Goal: Information Seeking & Learning: Find specific fact

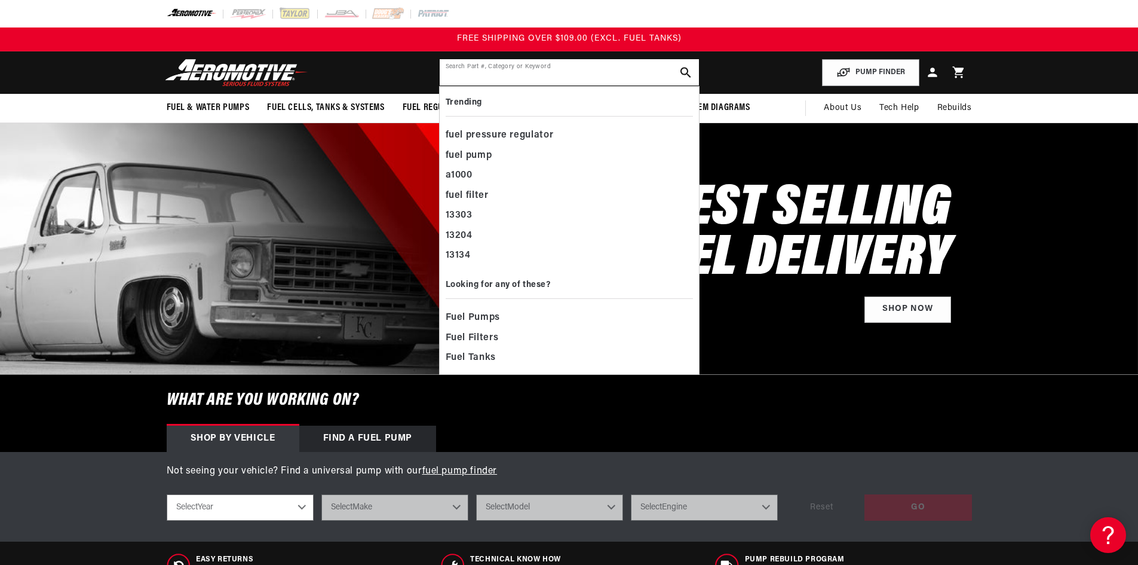
paste input "AFS12309"
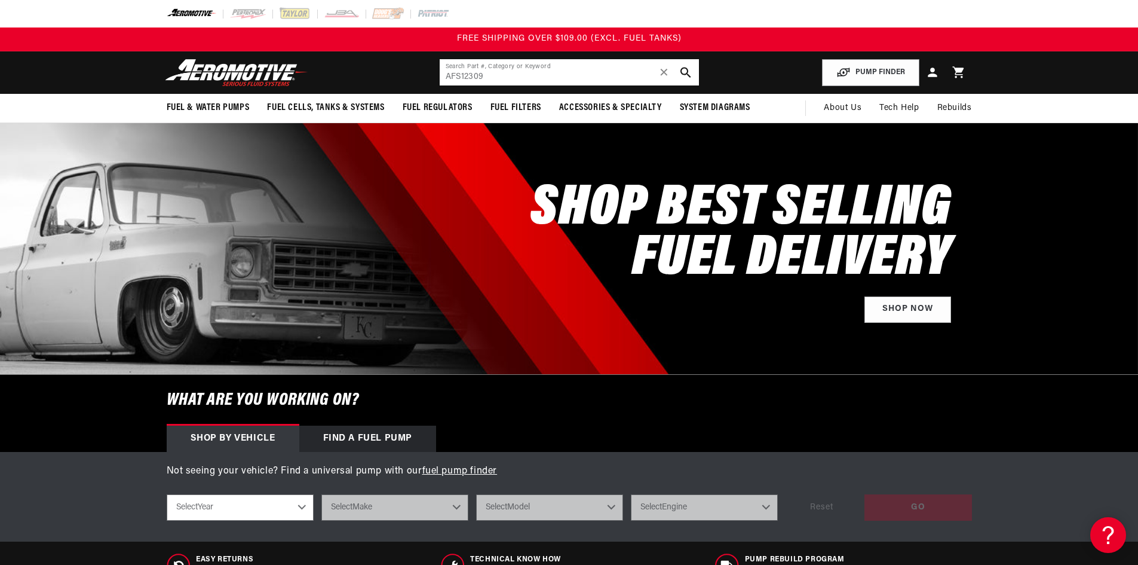
click at [461, 75] on input "AFS12309" at bounding box center [569, 72] width 259 height 26
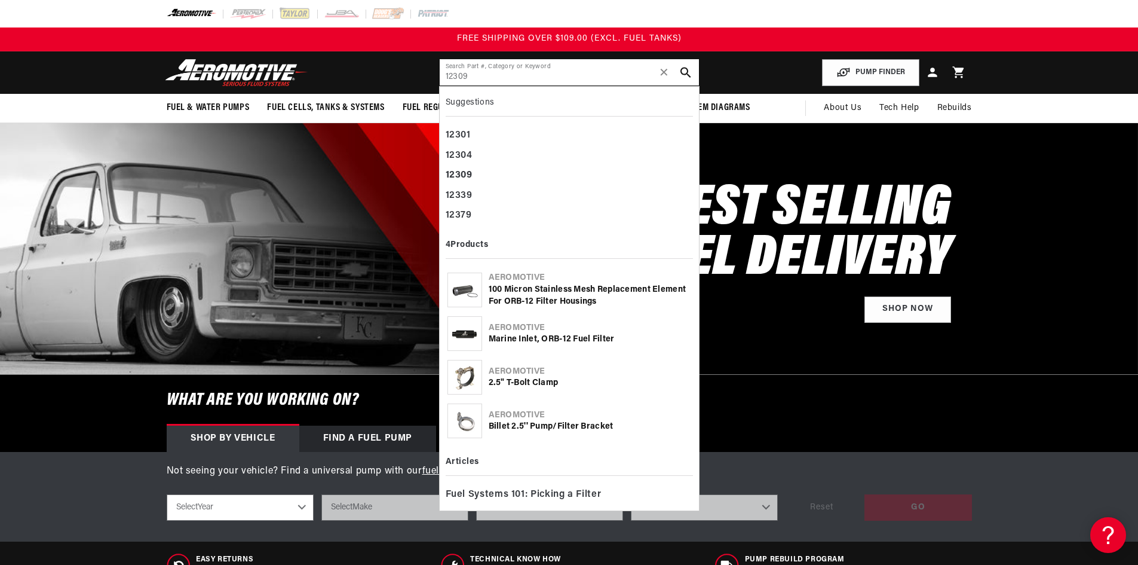
type input "12309"
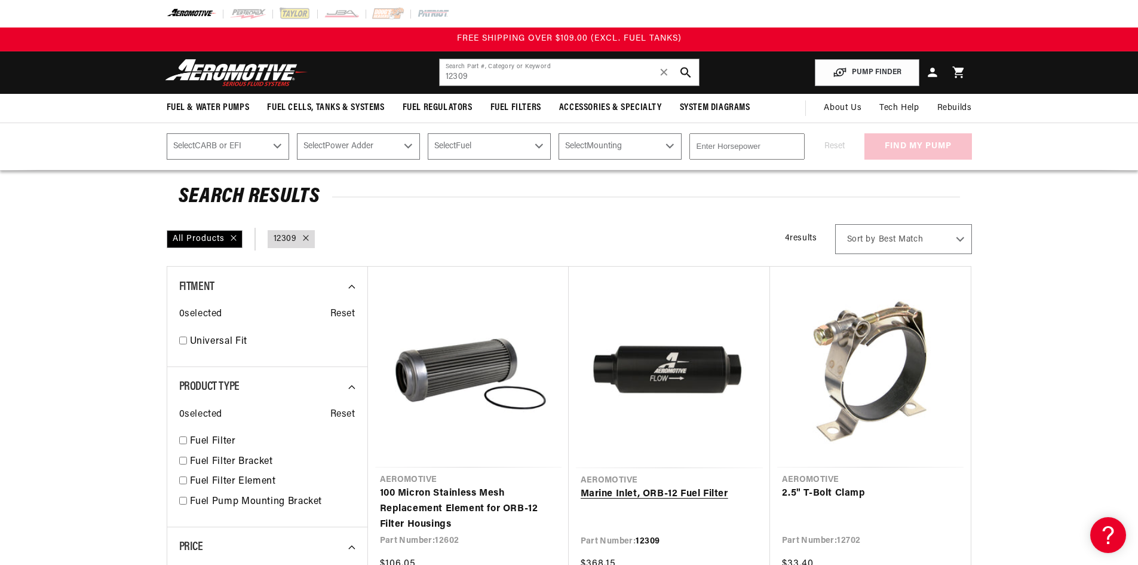
click at [708, 486] on link "Marine Inlet, ORB-12 Fuel Filter" at bounding box center [669, 494] width 177 height 16
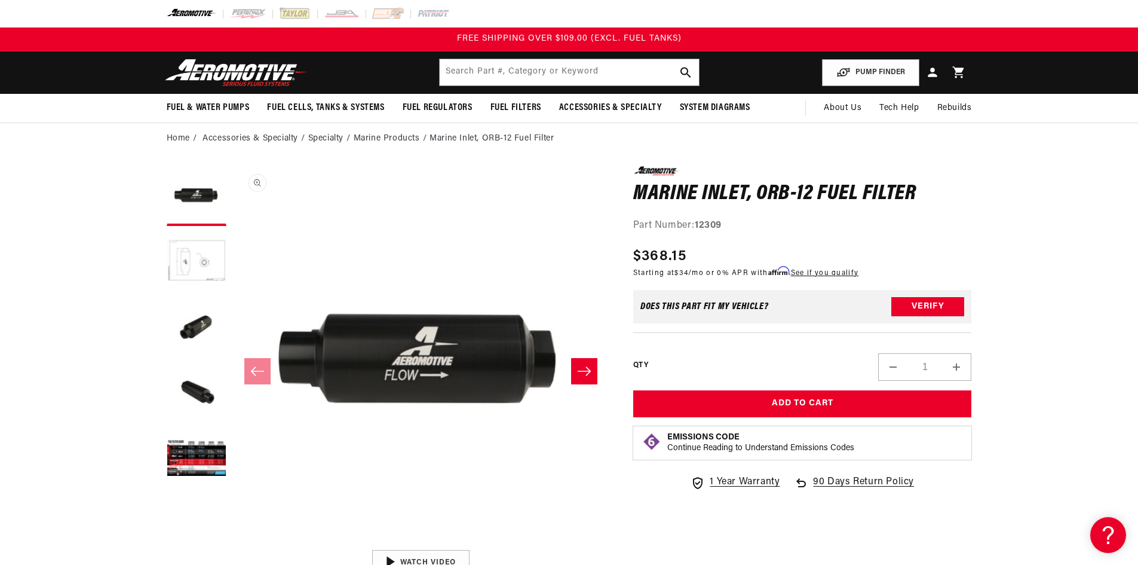
click at [232, 544] on button "Open media 1 in modal" at bounding box center [232, 544] width 0 height 0
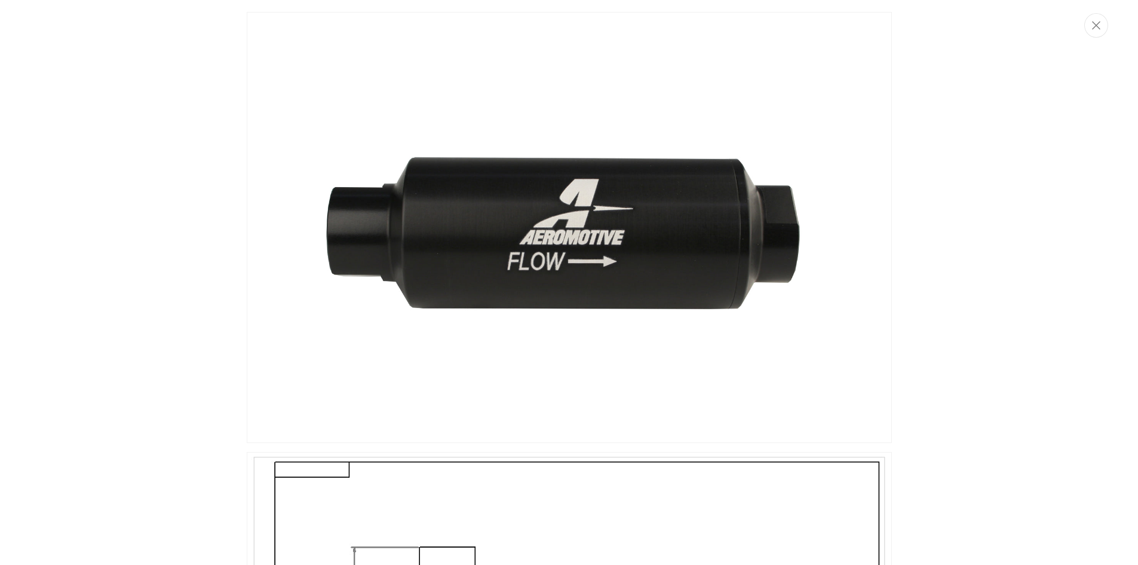
scroll to position [1, 0]
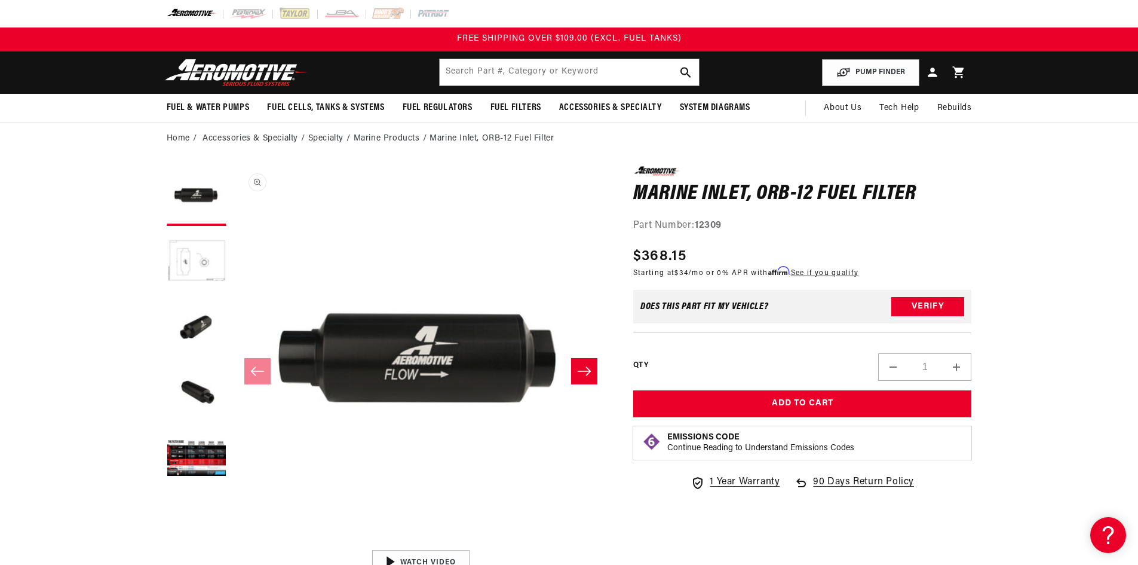
drag, startPoint x: 556, startPoint y: 234, endPoint x: 476, endPoint y: 381, distance: 167.4
drag, startPoint x: 476, startPoint y: 381, endPoint x: 422, endPoint y: 381, distance: 53.8
drag, startPoint x: 422, startPoint y: 381, endPoint x: 415, endPoint y: 381, distance: 6.6
click at [232, 543] on button "Open media 1 in modal" at bounding box center [232, 543] width 0 height 0
drag, startPoint x: 489, startPoint y: 344, endPoint x: 189, endPoint y: 323, distance: 301.2
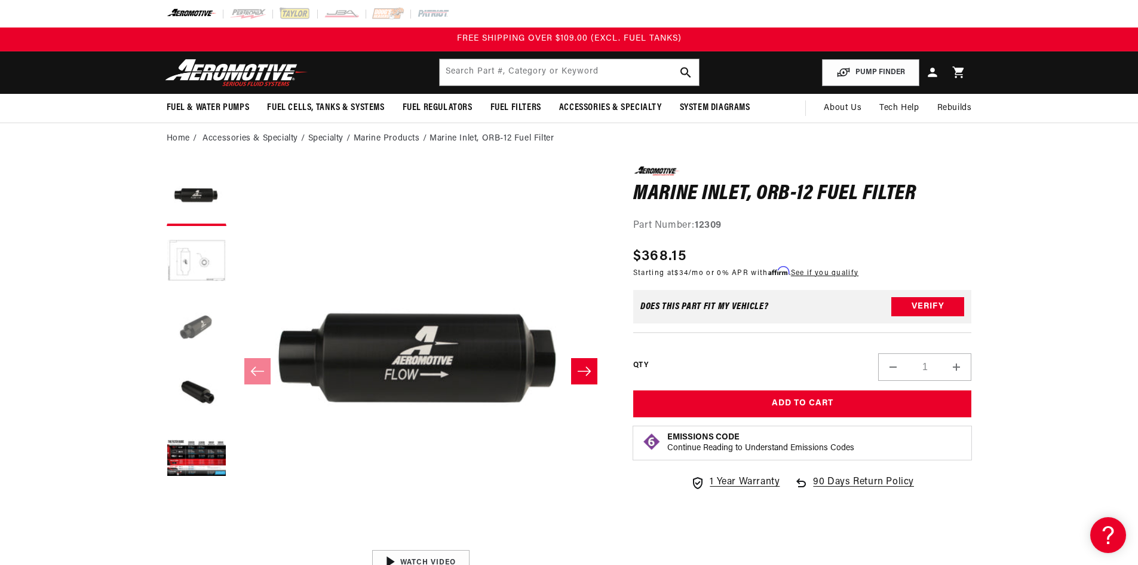
click at [189, 323] on button "Load image 3 in gallery view" at bounding box center [197, 328] width 60 height 60
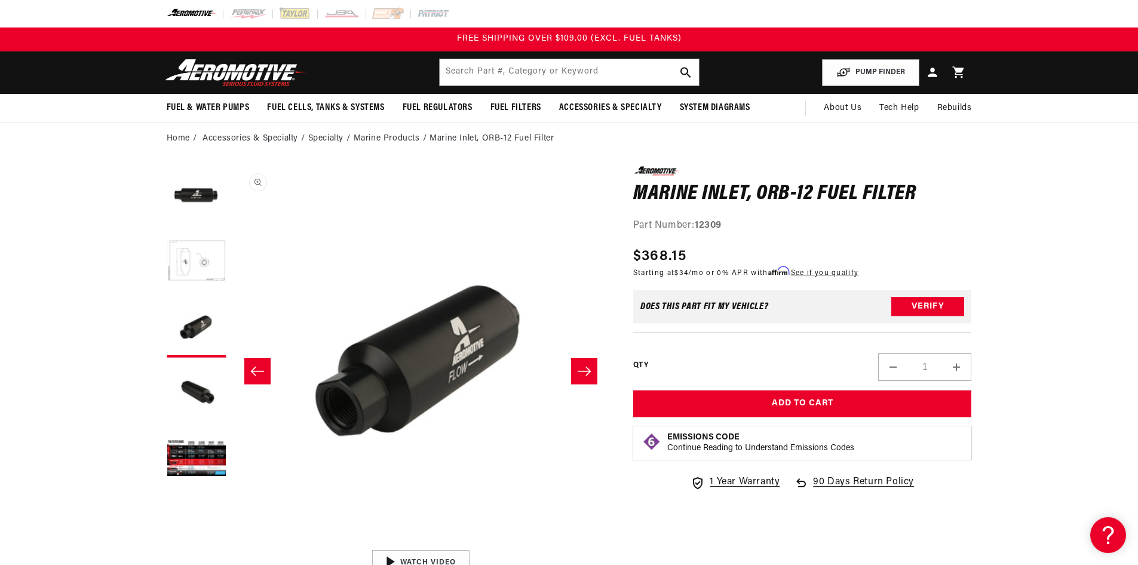
scroll to position [1, 755]
